Goal: Information Seeking & Learning: Find specific fact

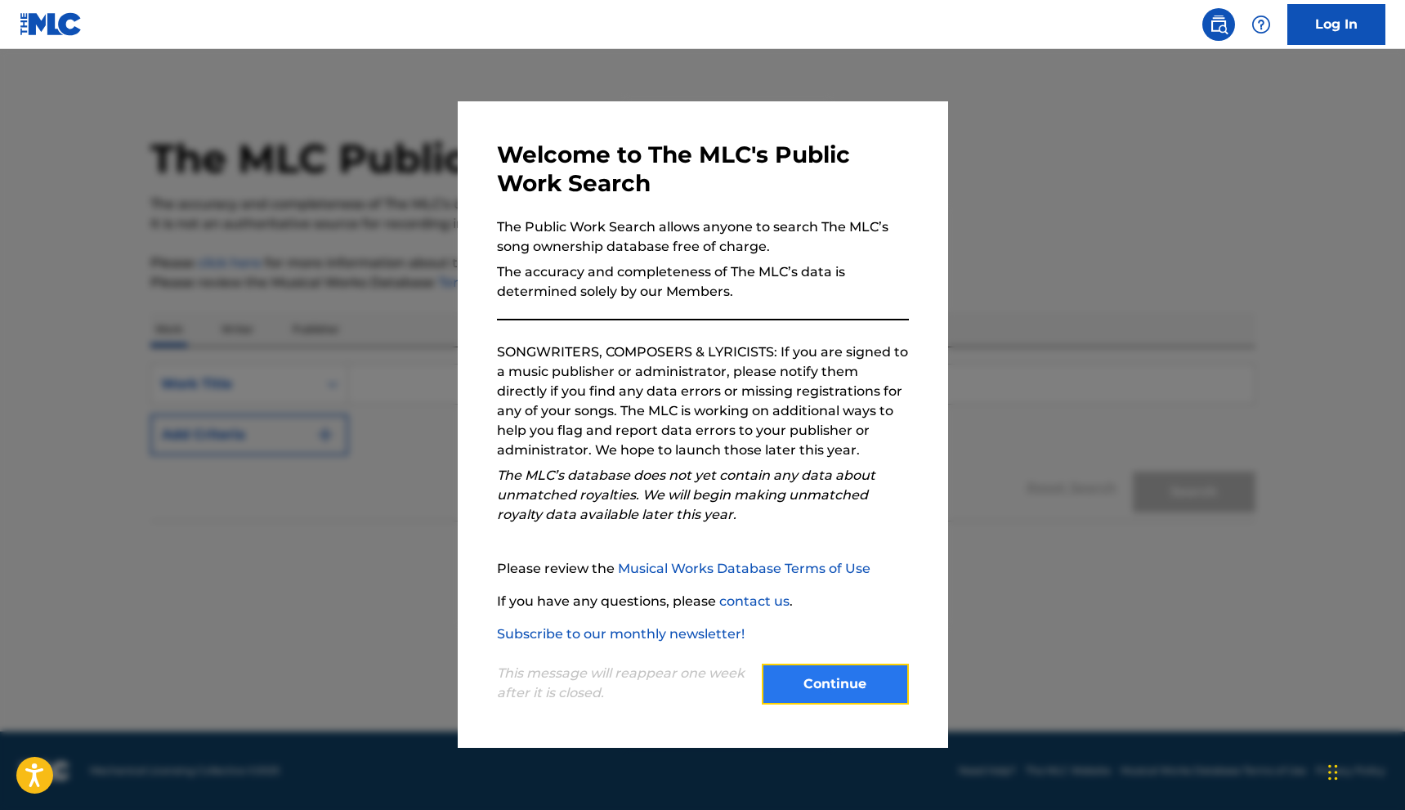
click at [842, 678] on button "Continue" at bounding box center [835, 684] width 147 height 41
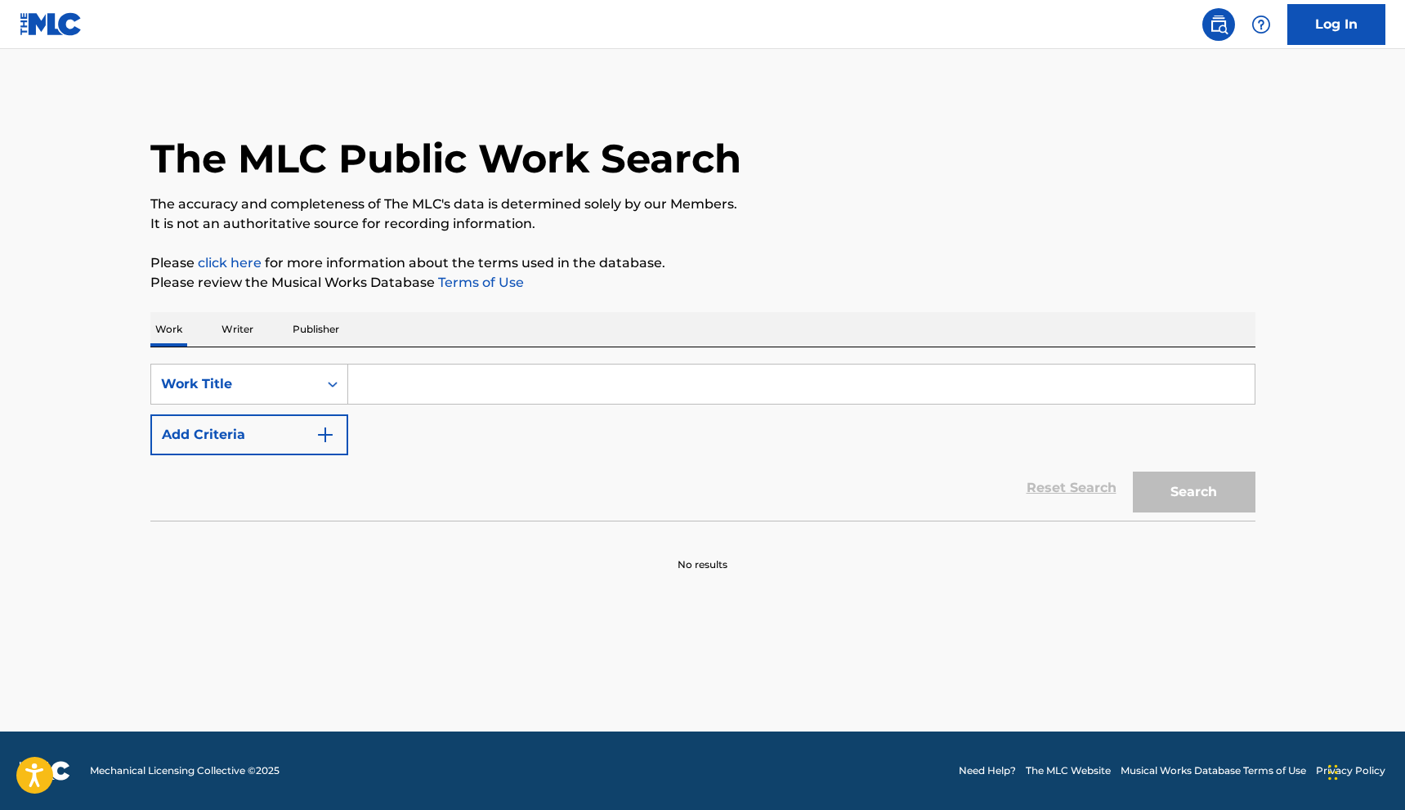
click at [434, 377] on input "Search Form" at bounding box center [801, 384] width 907 height 39
type input "Who's Real"
click at [1215, 500] on button "Search" at bounding box center [1194, 492] width 123 height 41
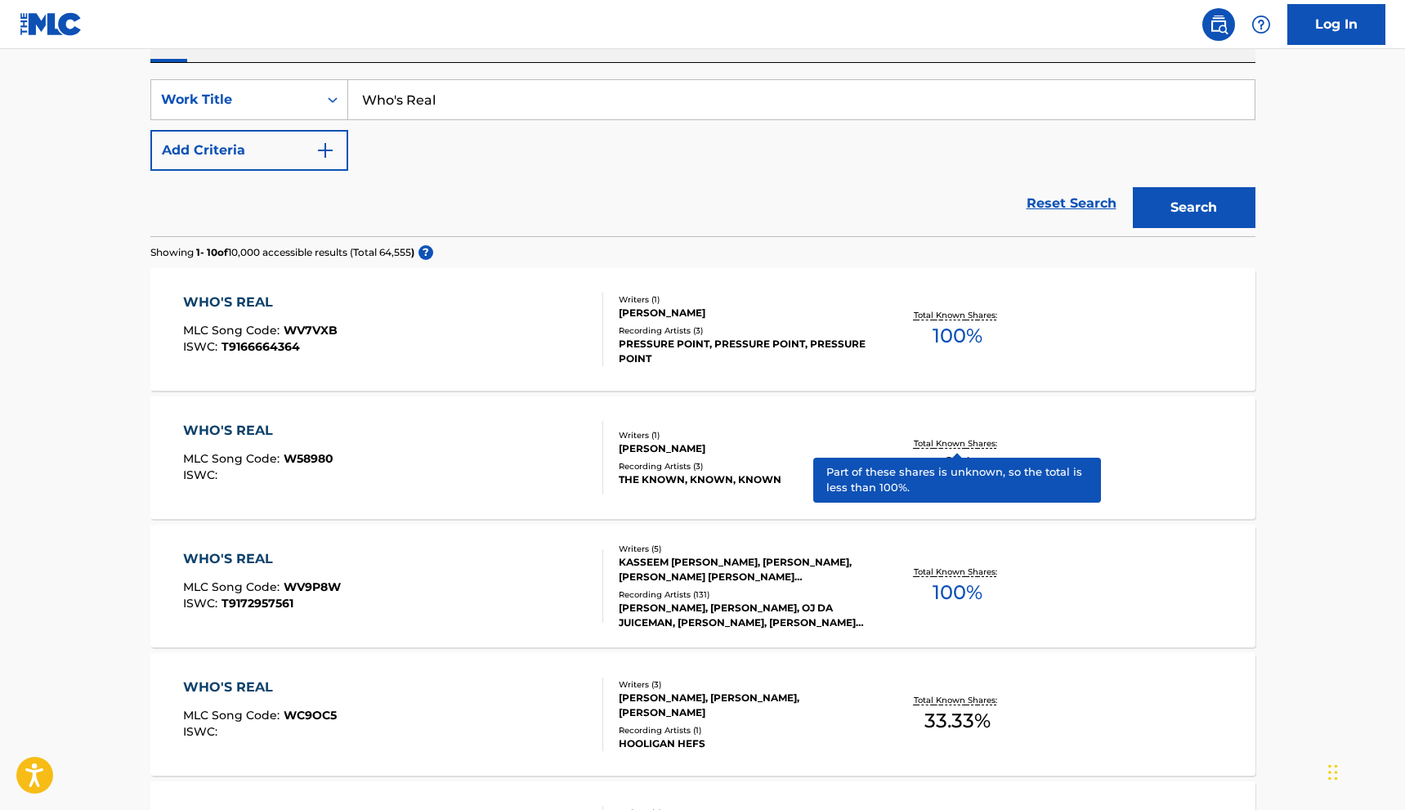
scroll to position [290, 0]
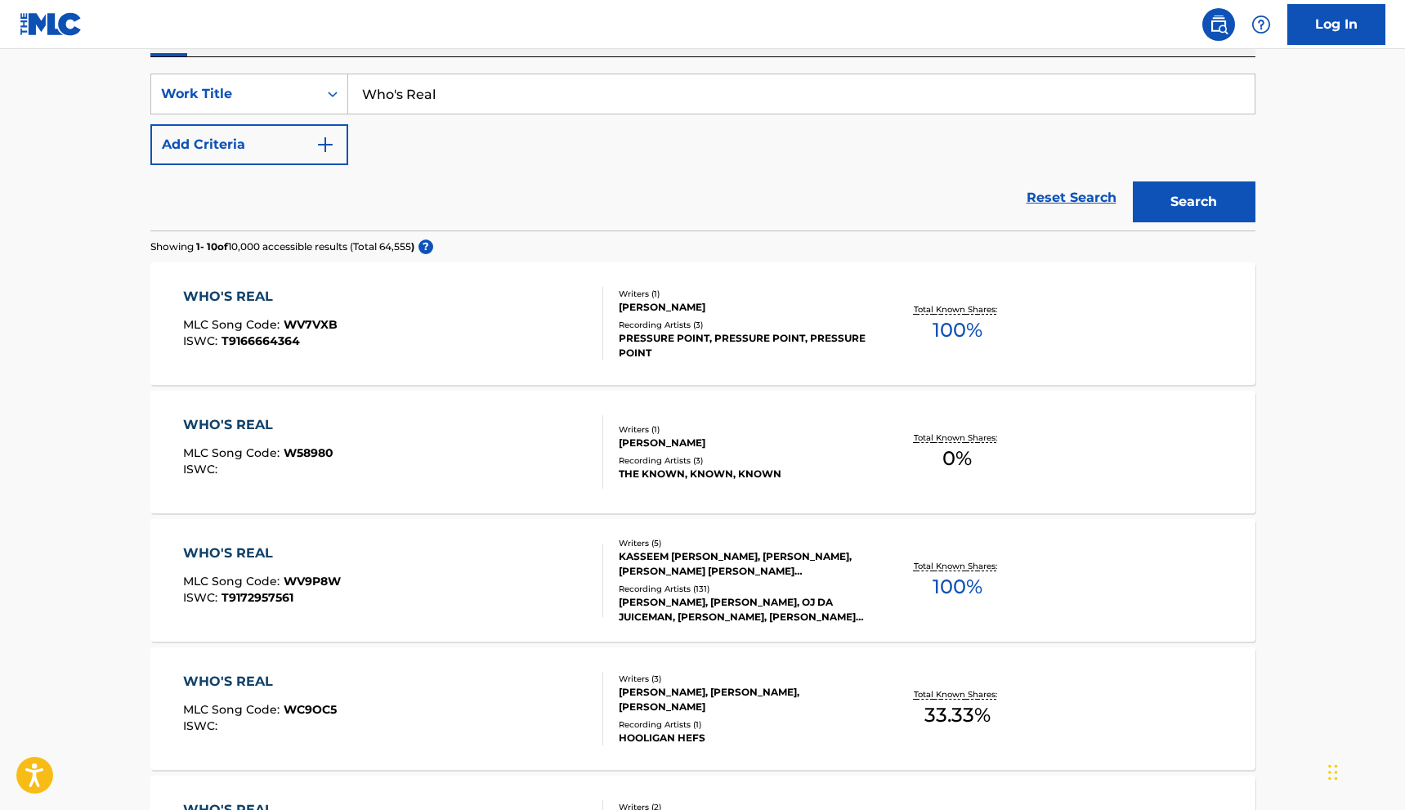
click at [248, 594] on span "T9172957561" at bounding box center [258, 597] width 72 height 15
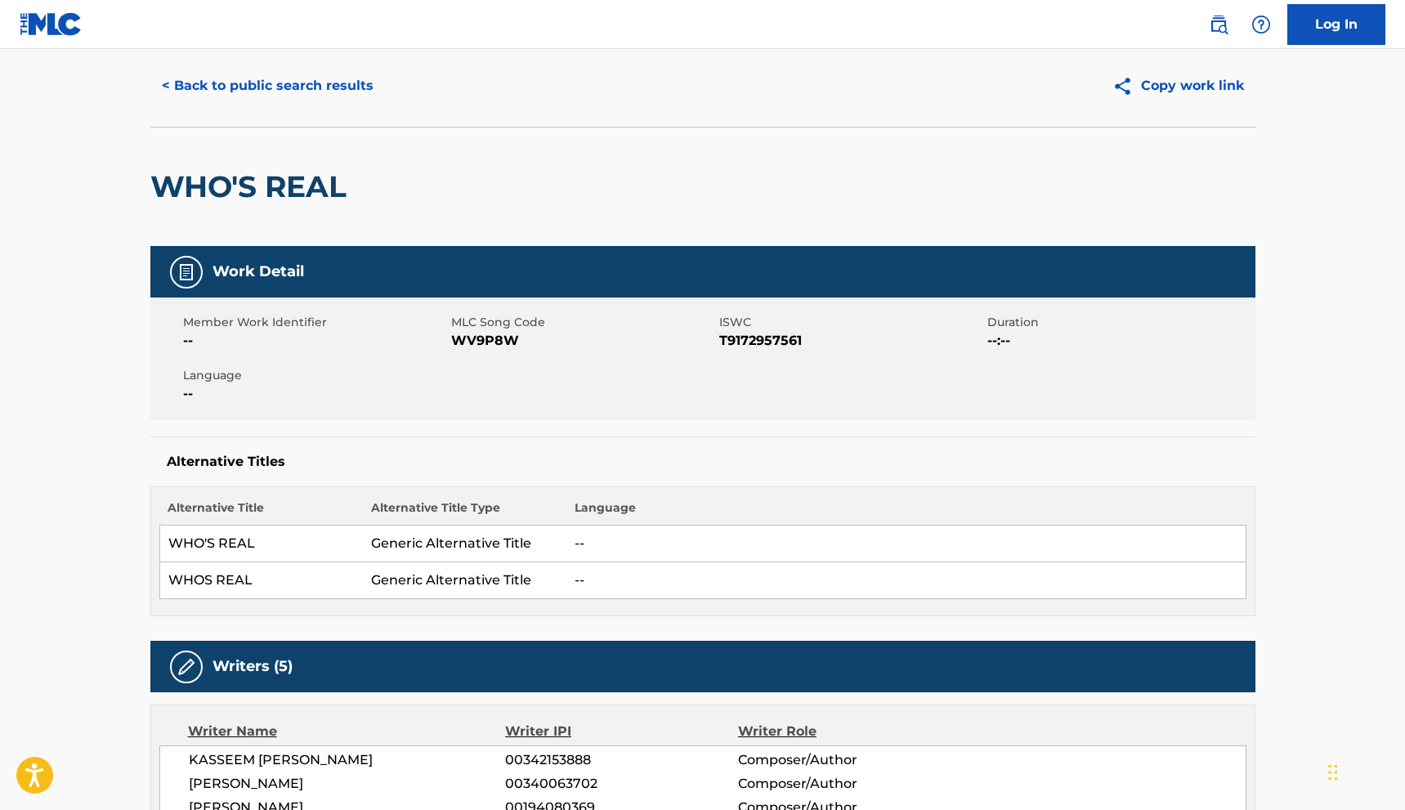
scroll to position [47, 0]
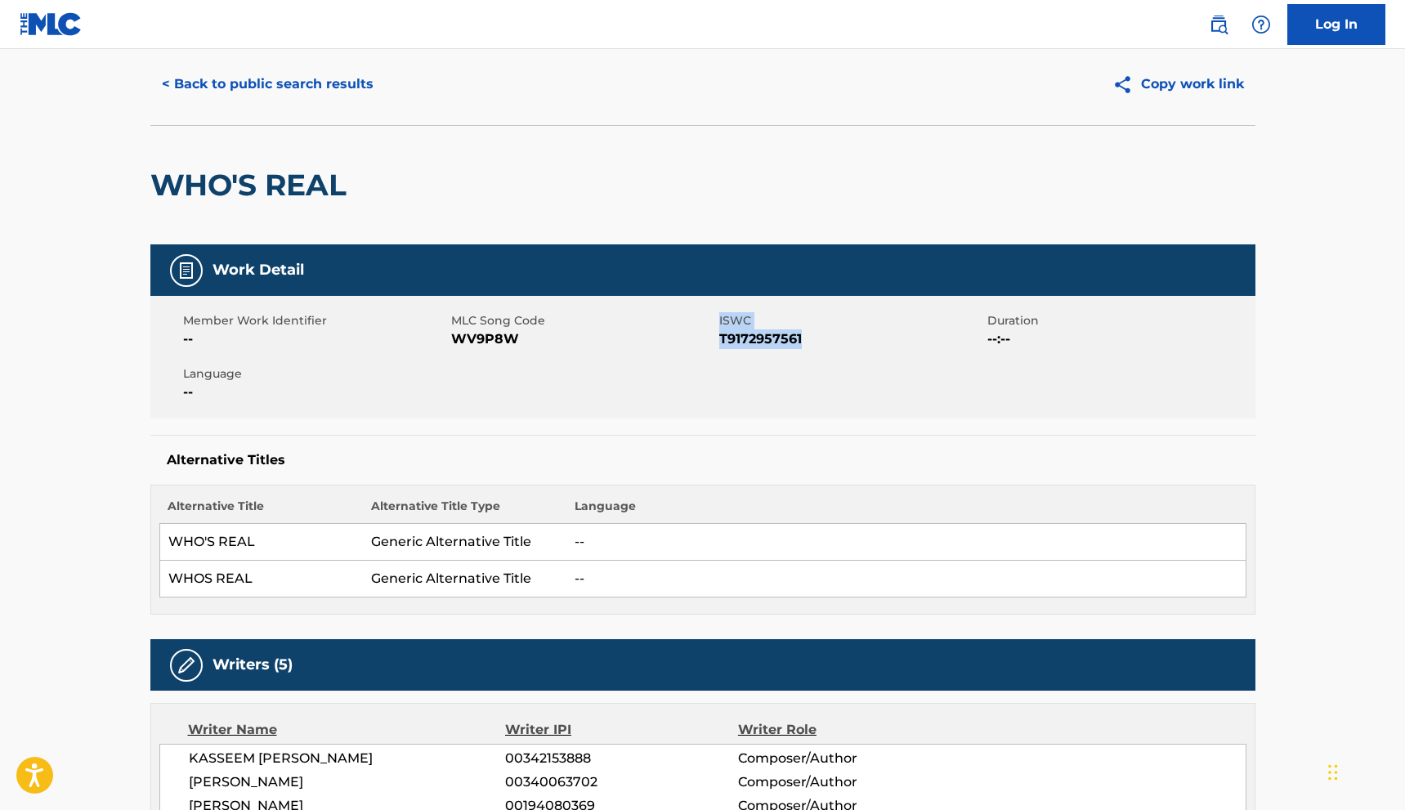
drag, startPoint x: 805, startPoint y: 338, endPoint x: 719, endPoint y: 343, distance: 85.9
click at [719, 343] on span "T9172957561" at bounding box center [851, 339] width 264 height 20
copy div "ISWC T9172957561"
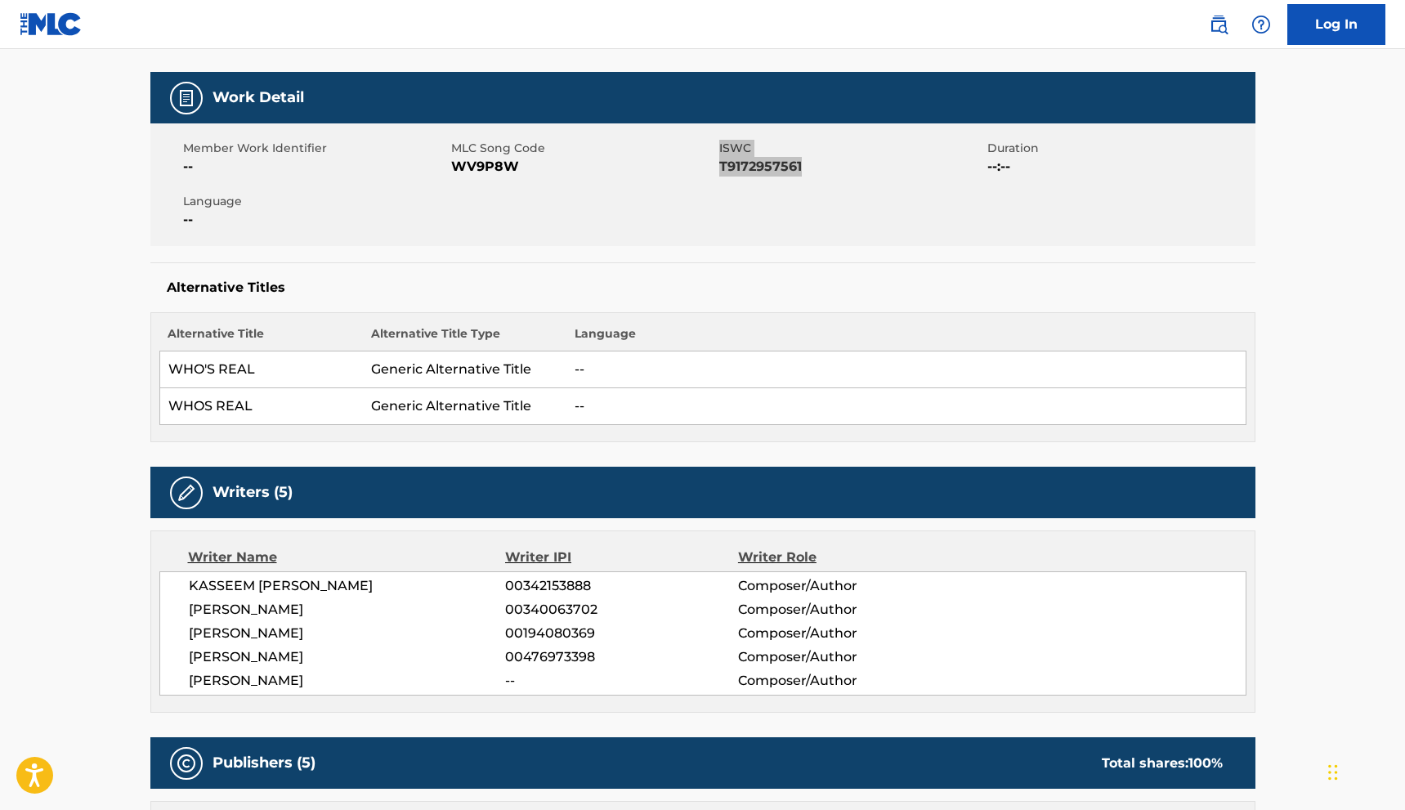
scroll to position [220, 0]
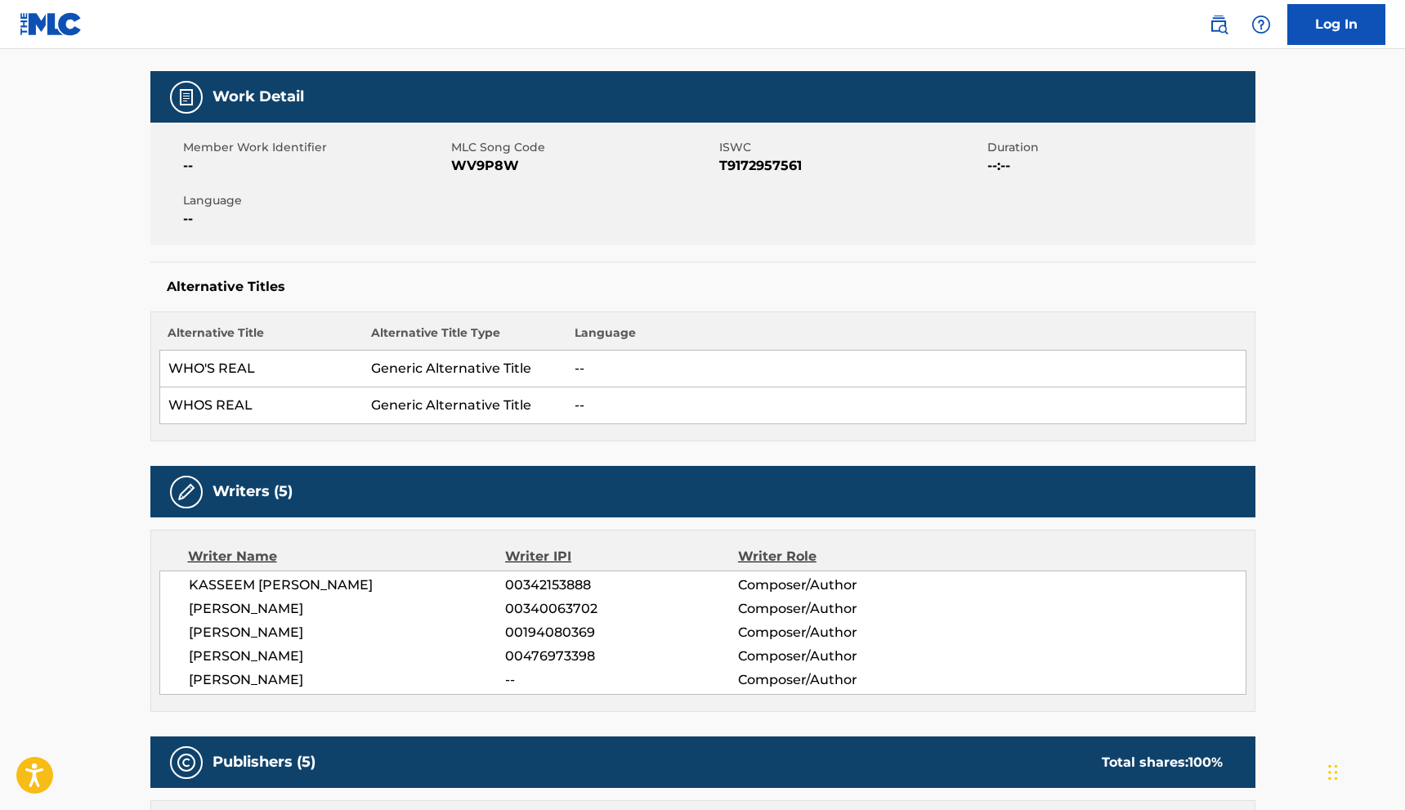
click at [1171, 312] on div "Alternative Title Alternative Title Type Language WHO'S REAL Generic Alternativ…" at bounding box center [702, 377] width 1105 height 130
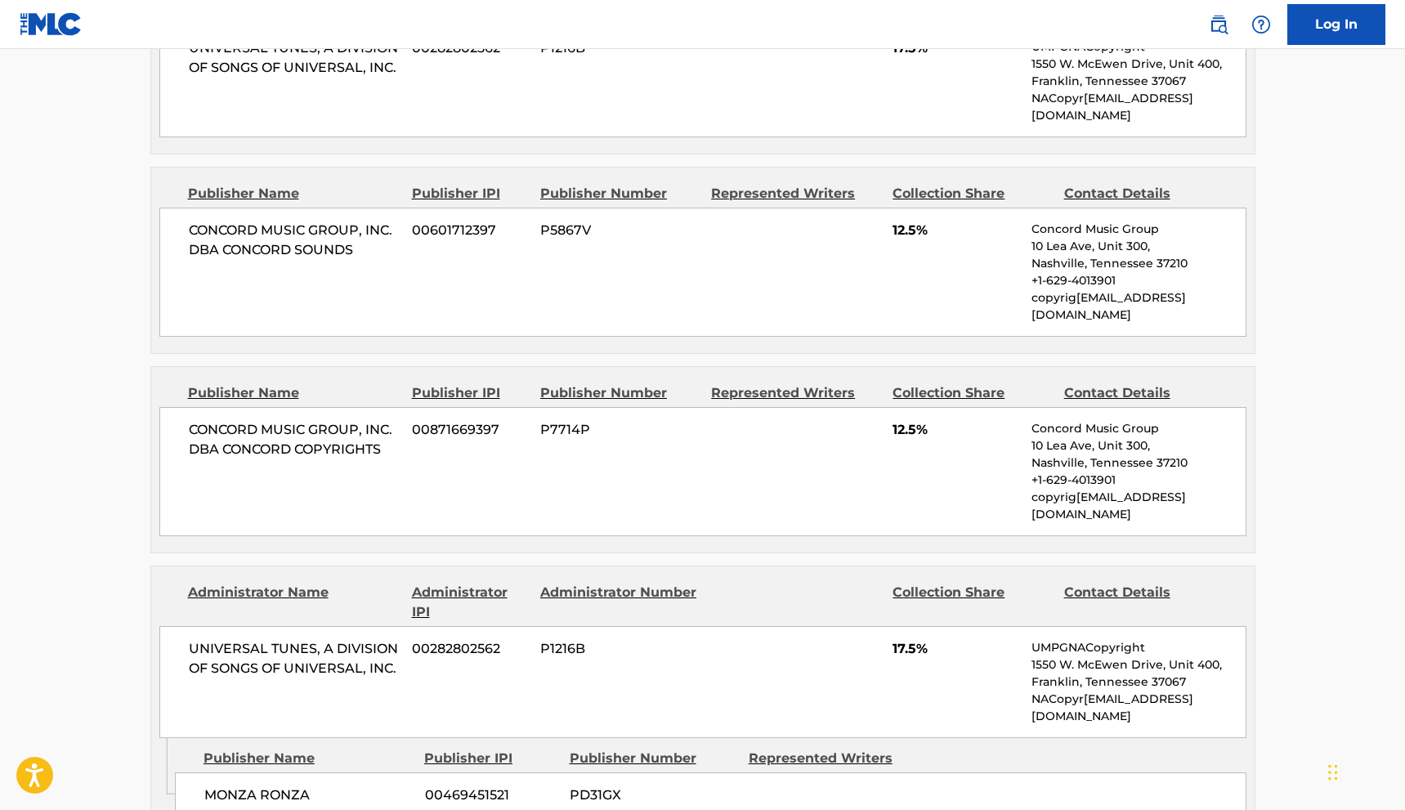
scroll to position [1290, 0]
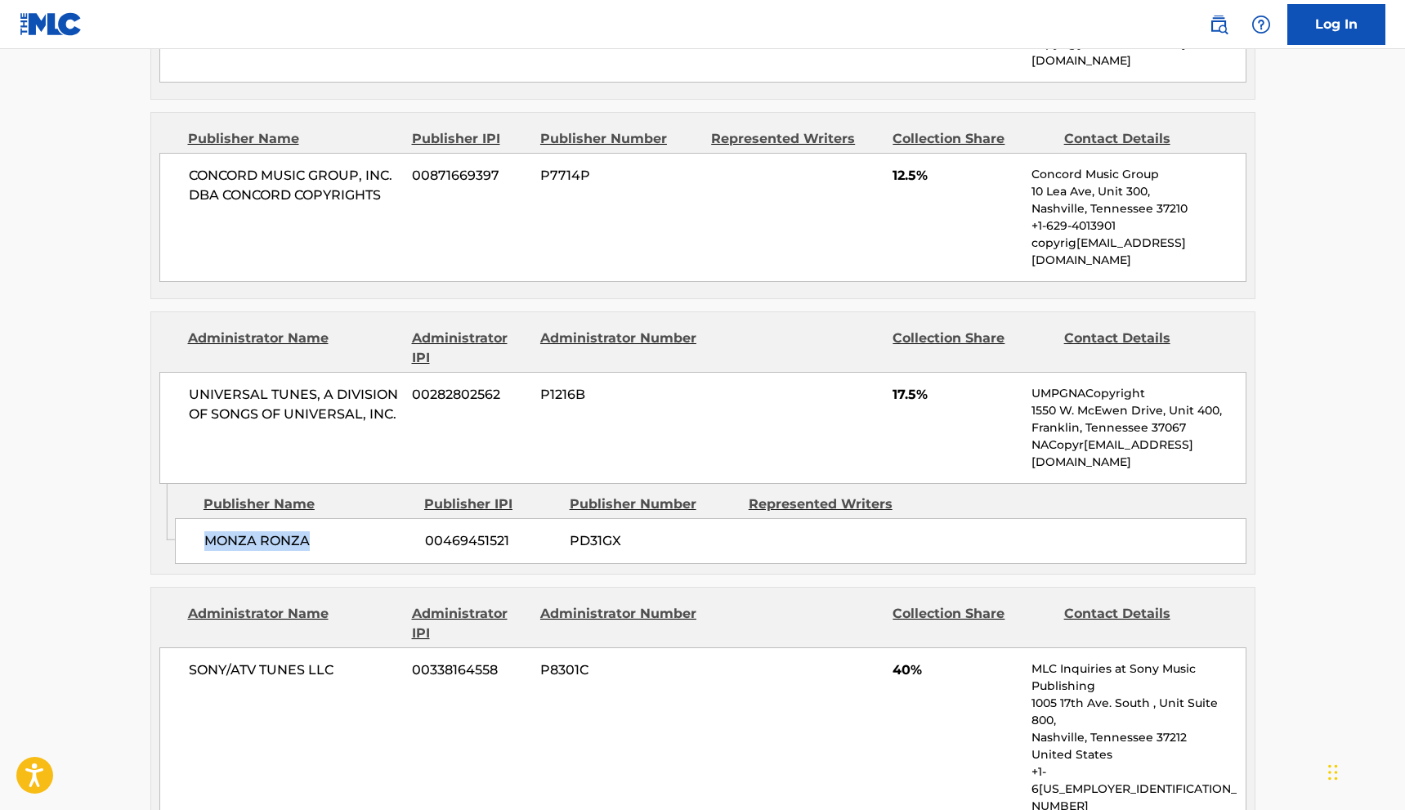
drag, startPoint x: 317, startPoint y: 471, endPoint x: 203, endPoint y: 468, distance: 114.5
click at [203, 518] on div "MONZA RONZA 00469451521 PD31GX" at bounding box center [711, 541] width 1072 height 46
copy span "MONZA RONZA"
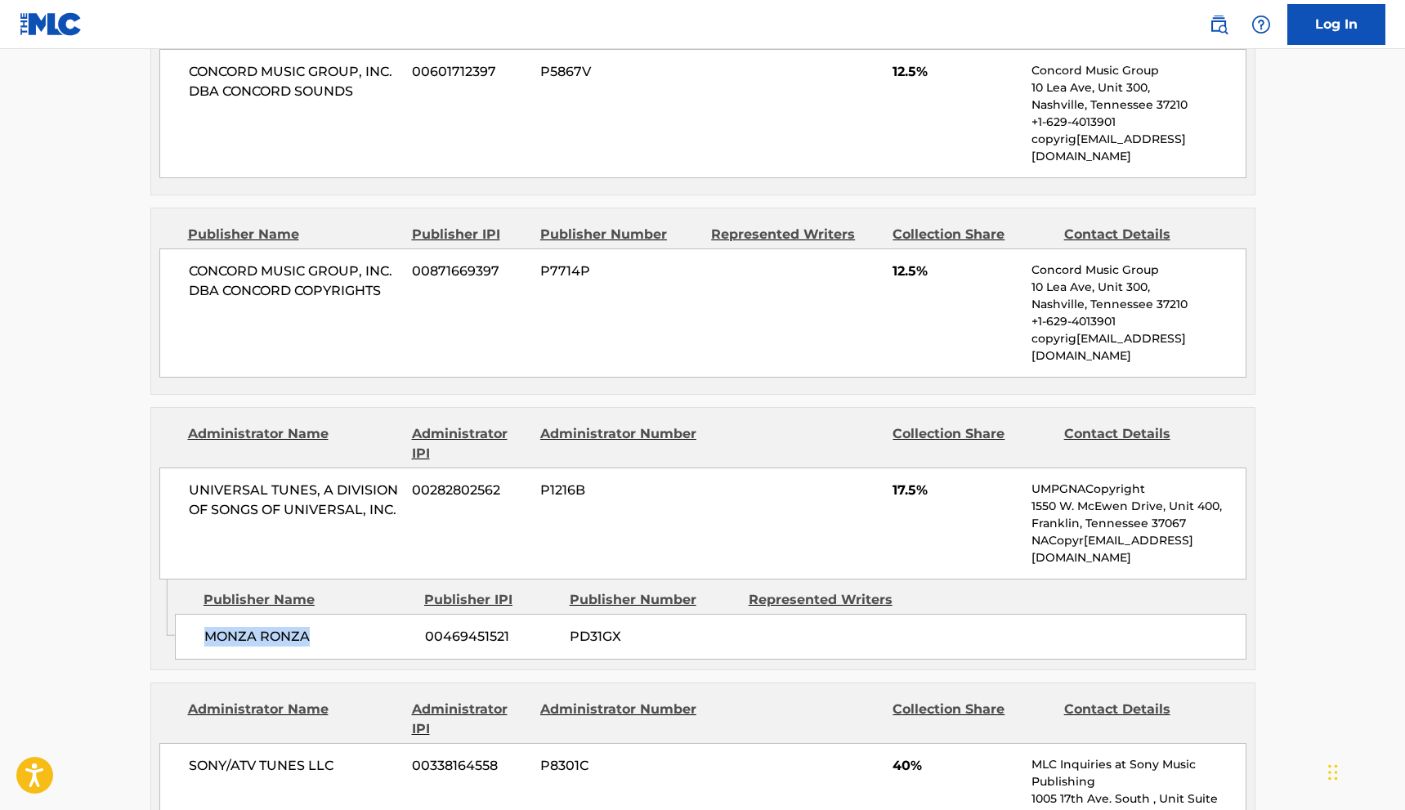
scroll to position [1204, 0]
